Goal: Task Accomplishment & Management: Use online tool/utility

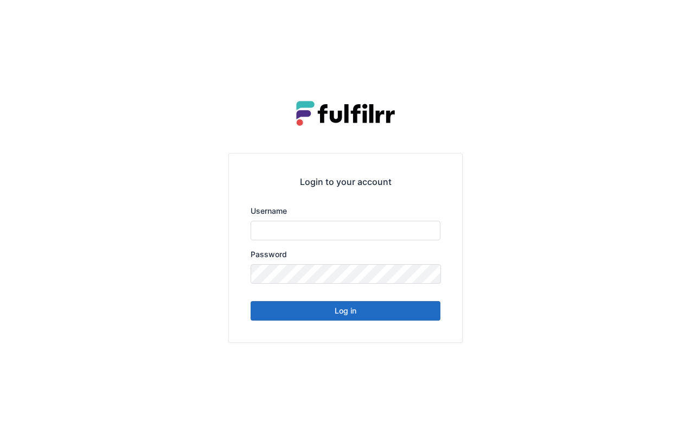
type input "******"
click at [350, 314] on button "Log in" at bounding box center [346, 311] width 190 height 20
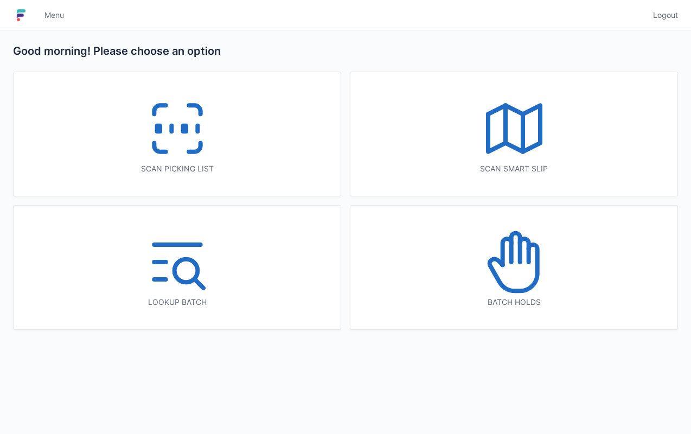
click at [184, 143] on icon at bounding box center [177, 128] width 69 height 69
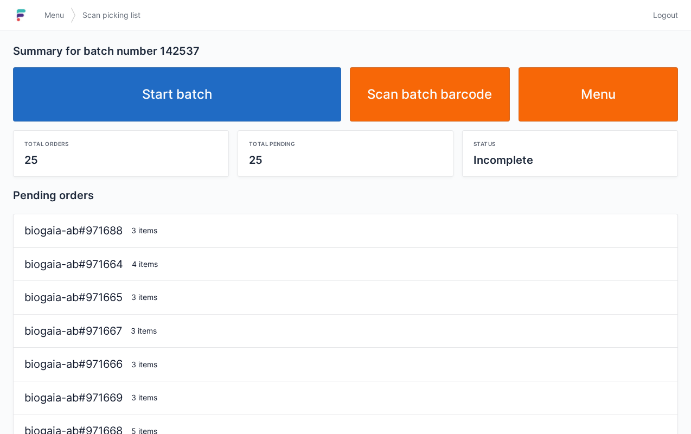
click at [167, 87] on link "Start batch" at bounding box center [177, 94] width 328 height 54
